Goal: Task Accomplishment & Management: Manage account settings

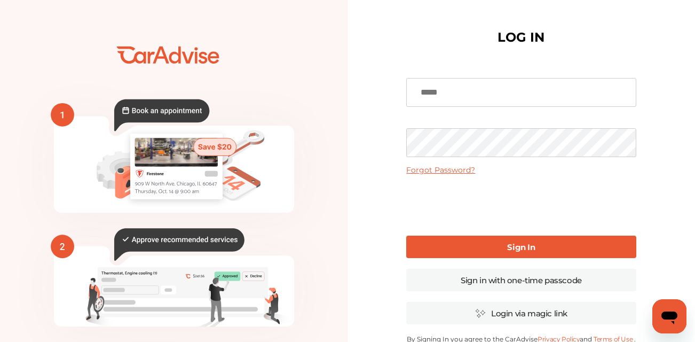
click at [473, 92] on input at bounding box center [521, 92] width 230 height 29
type input "**********"
click at [456, 167] on link "Forgot Password?" at bounding box center [440, 170] width 69 height 10
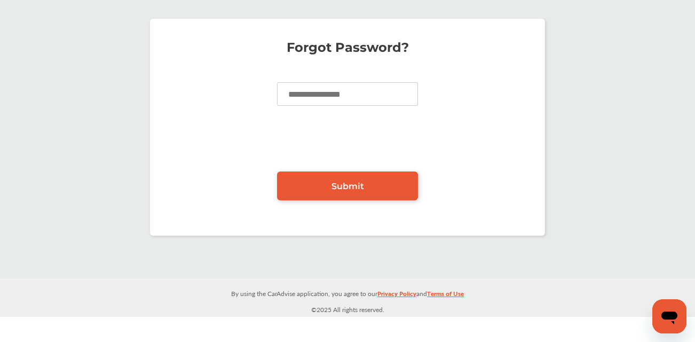
click at [365, 96] on input at bounding box center [347, 93] width 141 height 23
type input "**********"
click at [345, 181] on span "Submit" at bounding box center [348, 186] width 33 height 10
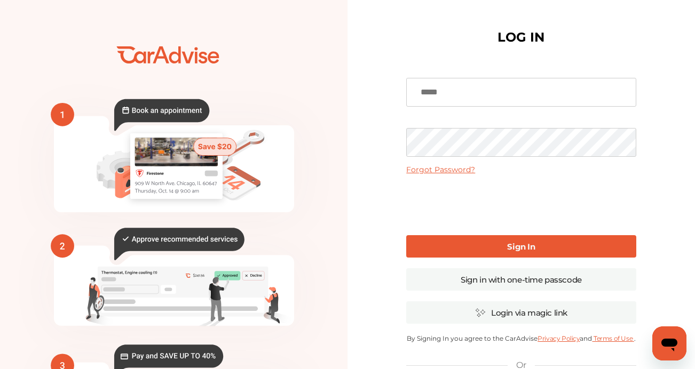
click at [423, 87] on input at bounding box center [521, 92] width 230 height 29
type input "*"
type input "**********"
click at [519, 245] on b "Sign In" at bounding box center [521, 247] width 28 height 10
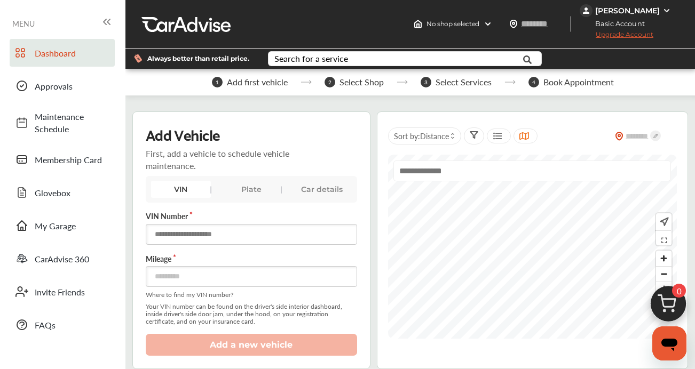
click at [227, 239] on input "text" at bounding box center [251, 234] width 211 height 21
type input "**********"
click at [218, 273] on input "number" at bounding box center [251, 276] width 211 height 21
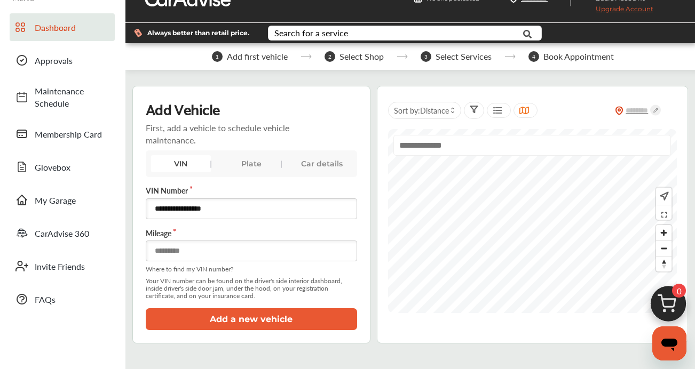
scroll to position [37, 0]
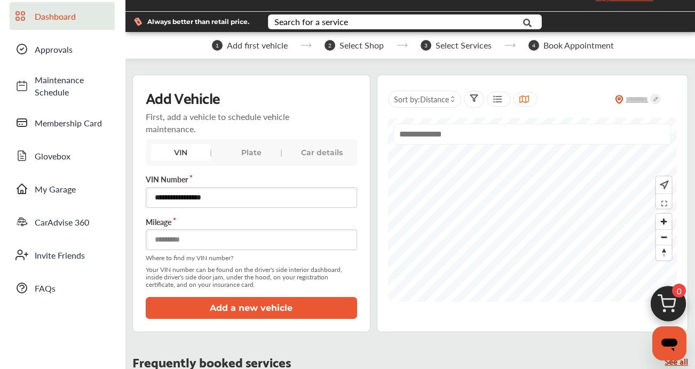
type input "*****"
click at [261, 304] on button "Add a new vehicle" at bounding box center [251, 308] width 211 height 22
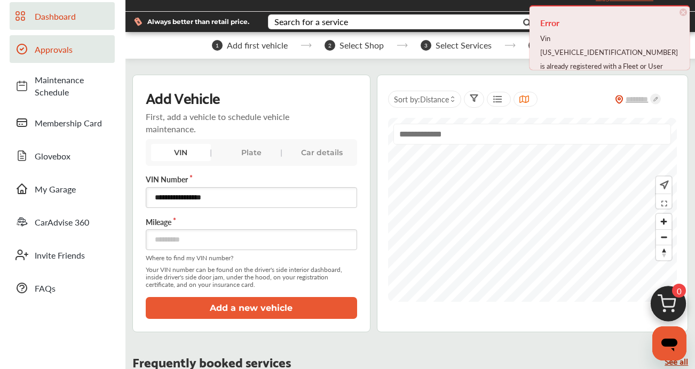
click at [67, 48] on span "Approvals" at bounding box center [72, 49] width 75 height 12
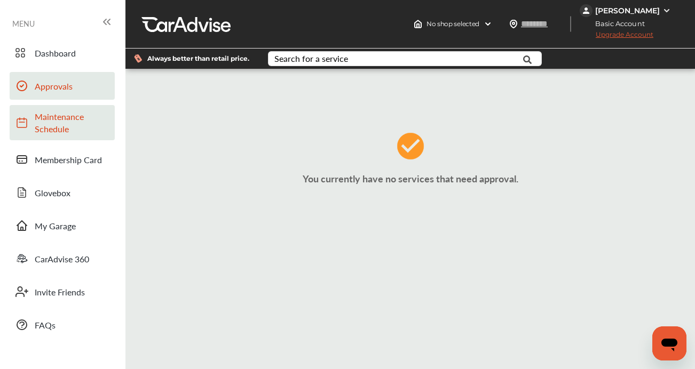
click at [70, 123] on span "Maintenance Schedule" at bounding box center [72, 123] width 75 height 25
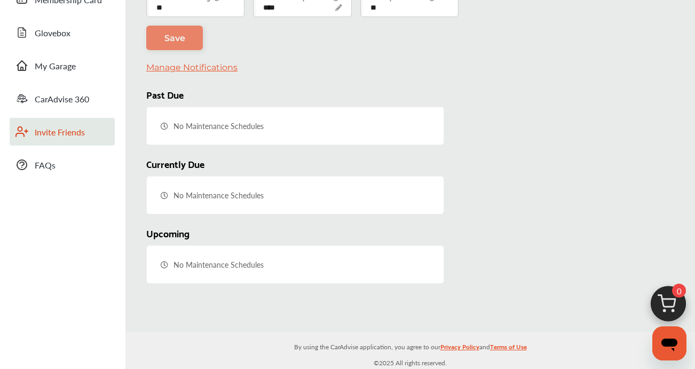
scroll to position [161, 0]
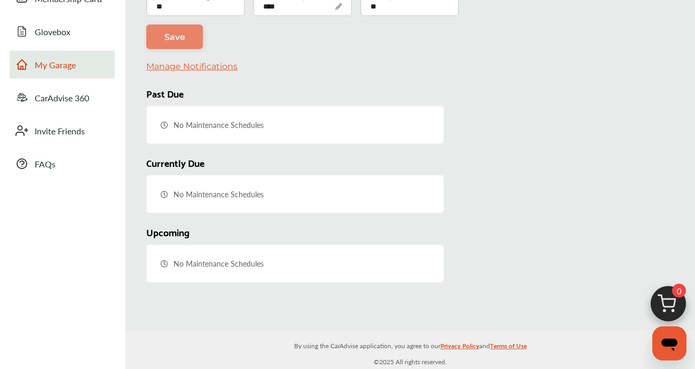
click at [64, 69] on span "My Garage" at bounding box center [72, 65] width 75 height 12
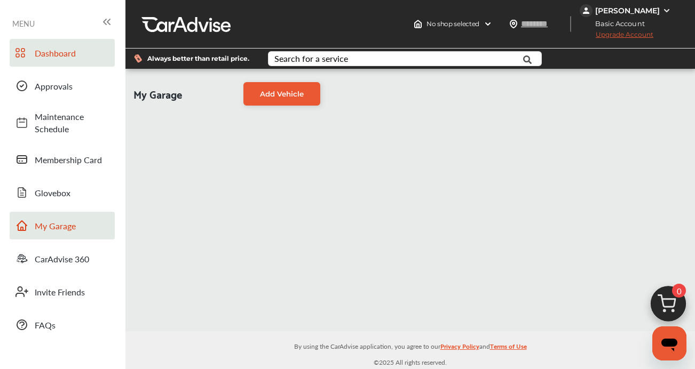
click at [56, 51] on span "Dashboard" at bounding box center [72, 53] width 75 height 12
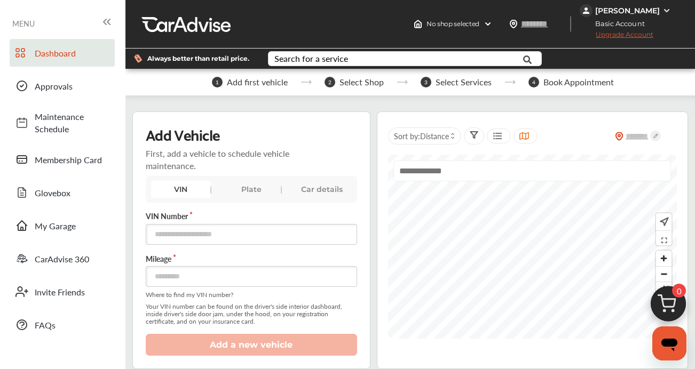
click at [665, 9] on img at bounding box center [667, 10] width 9 height 9
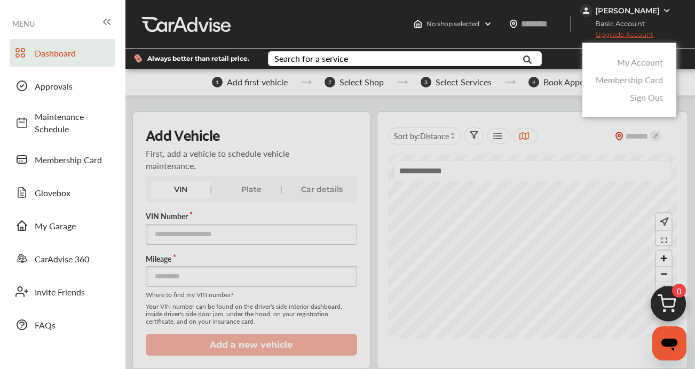
click at [646, 60] on link "My Account" at bounding box center [640, 62] width 46 height 12
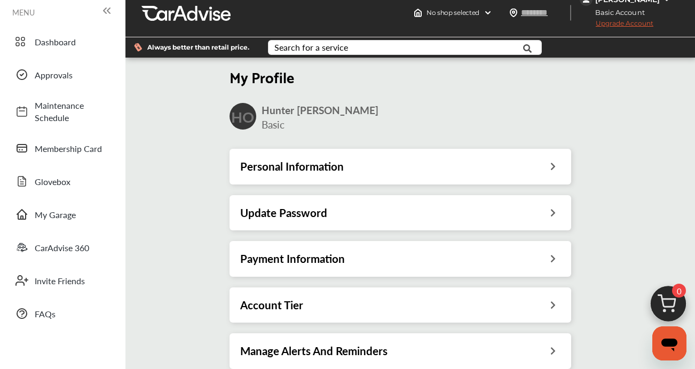
scroll to position [11, 0]
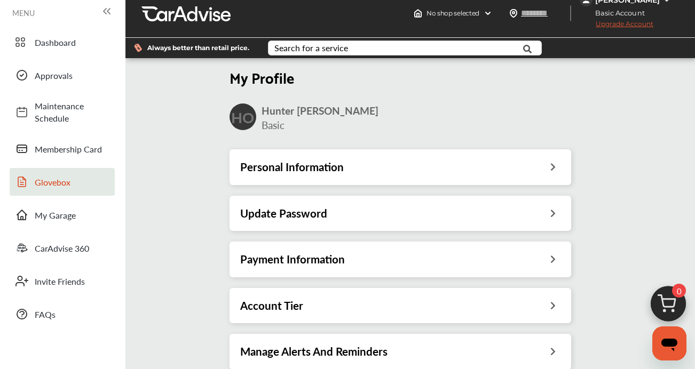
click at [61, 187] on span "Glovebox" at bounding box center [72, 182] width 75 height 12
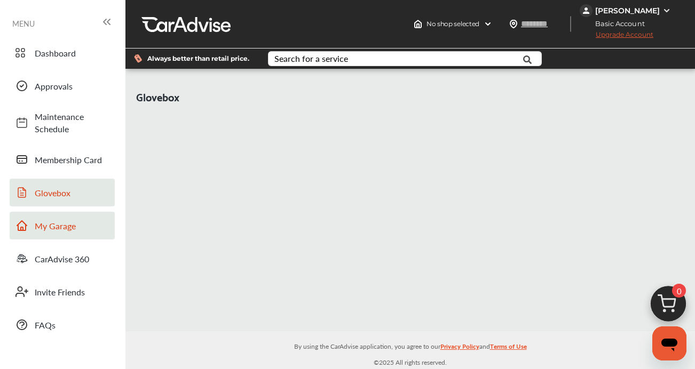
click at [69, 227] on span "My Garage" at bounding box center [72, 226] width 75 height 12
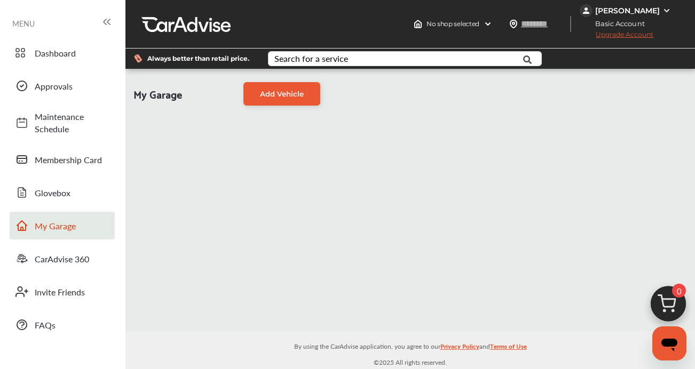
click at [639, 10] on div "[PERSON_NAME]" at bounding box center [627, 11] width 65 height 10
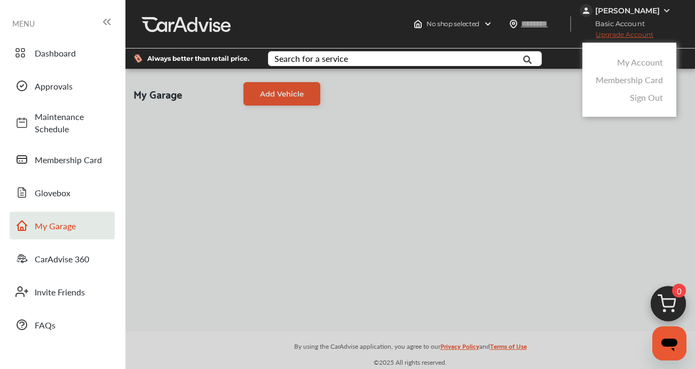
click at [642, 81] on link "Membership Card" at bounding box center [629, 80] width 67 height 12
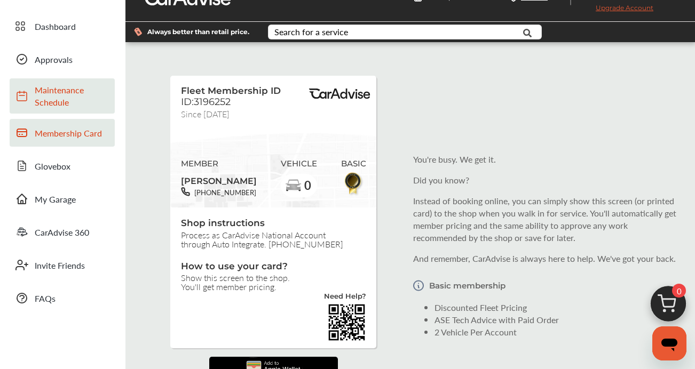
scroll to position [29, 0]
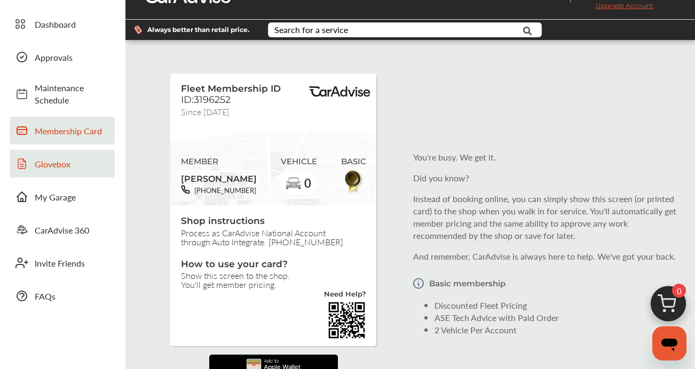
click at [60, 170] on link "Glovebox" at bounding box center [62, 164] width 105 height 28
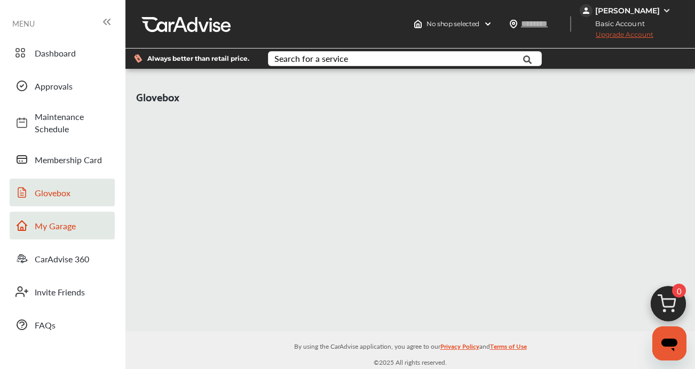
click at [67, 223] on span "My Garage" at bounding box center [72, 226] width 75 height 12
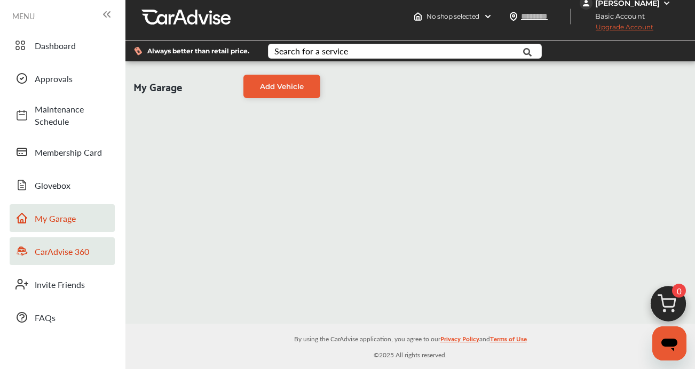
click at [76, 257] on span "CarAdvise 360" at bounding box center [72, 252] width 75 height 12
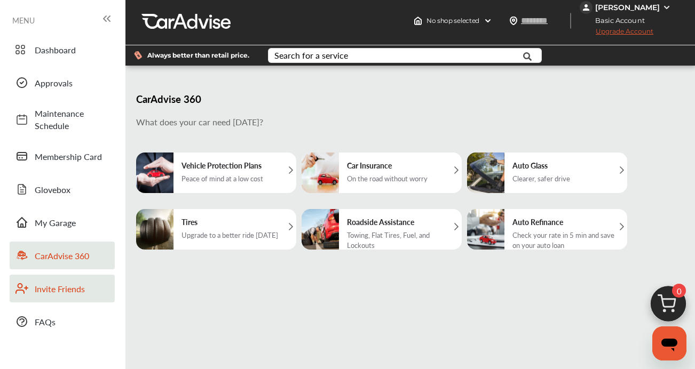
click at [72, 299] on link "Invite Friends" at bounding box center [62, 289] width 105 height 28
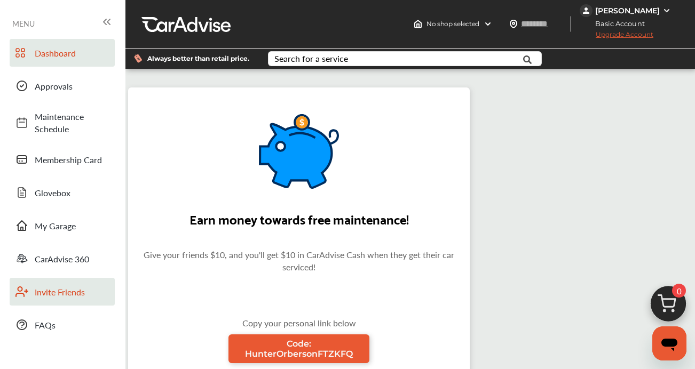
click at [70, 58] on span "Dashboard" at bounding box center [72, 53] width 75 height 12
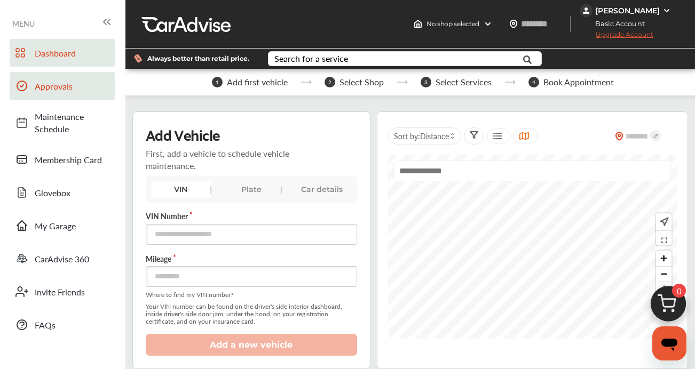
click at [69, 84] on span "Approvals" at bounding box center [72, 86] width 75 height 12
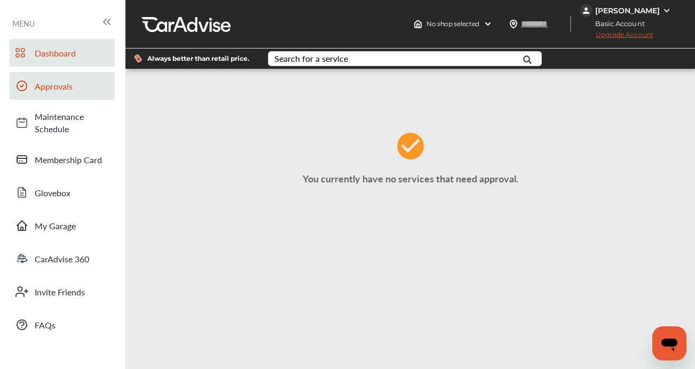
click at [73, 55] on span "Dashboard" at bounding box center [72, 53] width 75 height 12
